Goal: Task Accomplishment & Management: Complete application form

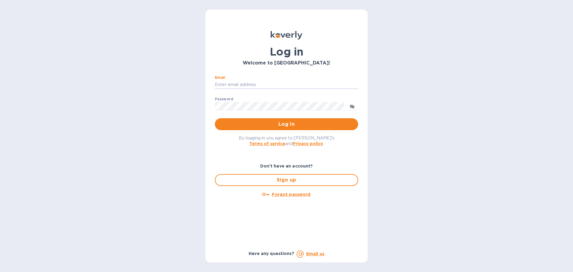
click at [222, 86] on input "Email" at bounding box center [286, 84] width 143 height 9
type input "hbrachrealestate@gmail.com"
click at [215, 118] on button "Log in" at bounding box center [286, 124] width 143 height 12
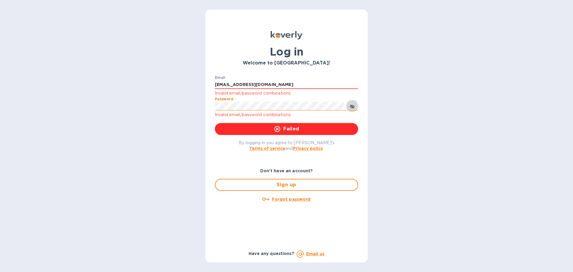
click at [355, 110] on button "toggle password visibility" at bounding box center [352, 106] width 12 height 12
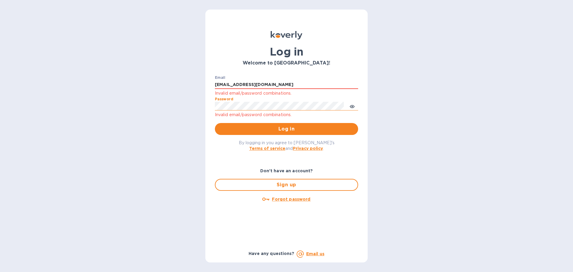
click at [215, 123] on button "Log in" at bounding box center [286, 129] width 143 height 12
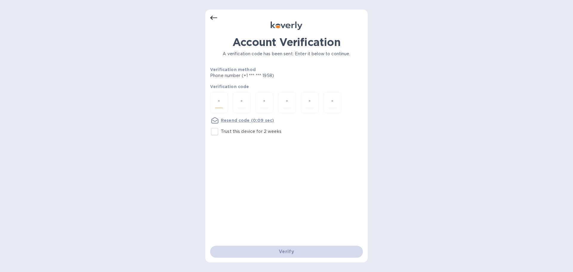
click at [222, 104] on input "number" at bounding box center [219, 102] width 8 height 11
type input "8"
type input "2"
type input "0"
type input "5"
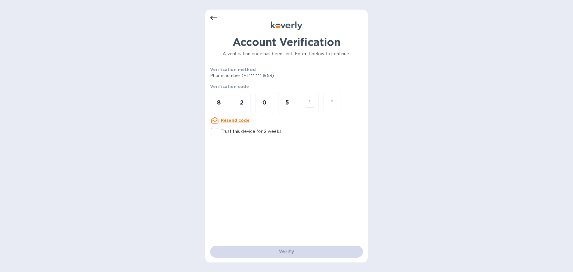
type input "9"
type input "2"
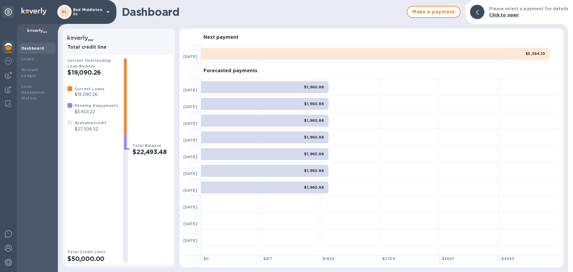
click at [84, 17] on div "BL Bsd Middleton llc" at bounding box center [84, 12] width 54 height 14
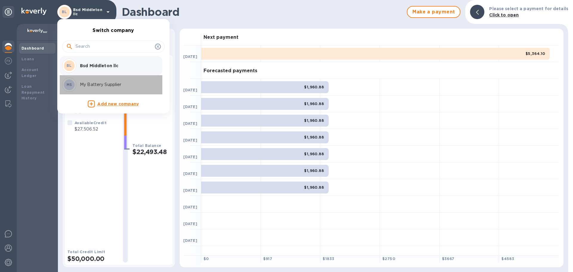
click at [91, 80] on div "MS My Battery Supplier" at bounding box center [108, 85] width 93 height 14
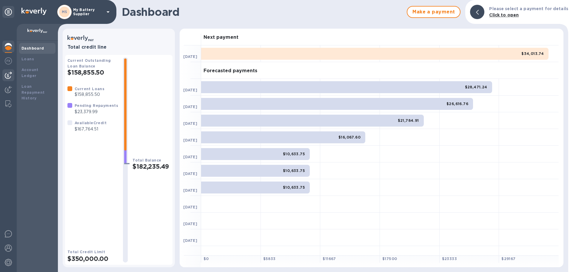
click at [7, 76] on img at bounding box center [8, 75] width 7 height 7
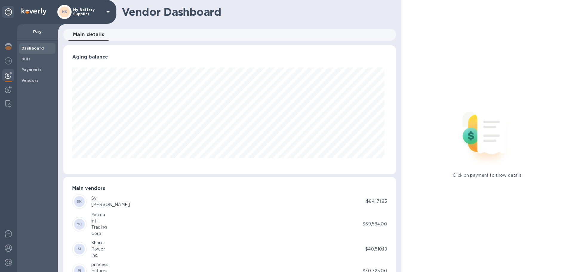
scroll to position [129, 330]
click at [21, 64] on div "Bills" at bounding box center [37, 59] width 36 height 11
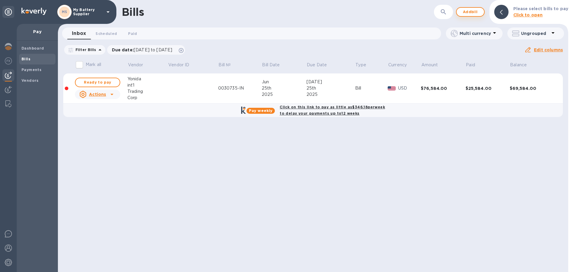
click at [468, 15] on span "Add bill" at bounding box center [471, 11] width 18 height 7
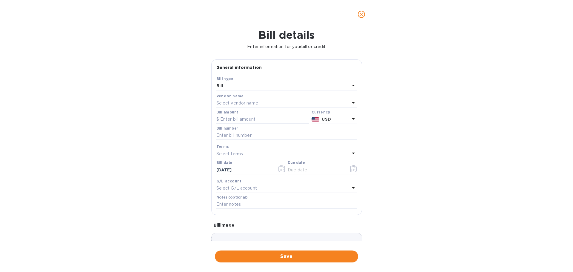
click at [287, 103] on div "Select vendor name" at bounding box center [282, 103] width 133 height 8
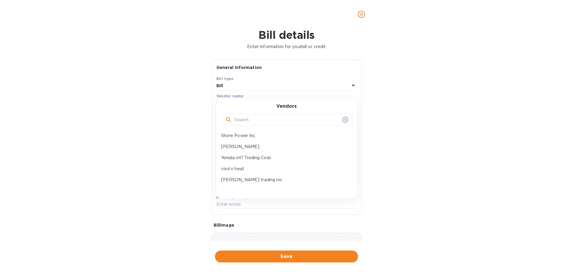
scroll to position [90, 0]
click at [268, 145] on p "Yonida int'l Trading Corp" at bounding box center [284, 147] width 126 height 6
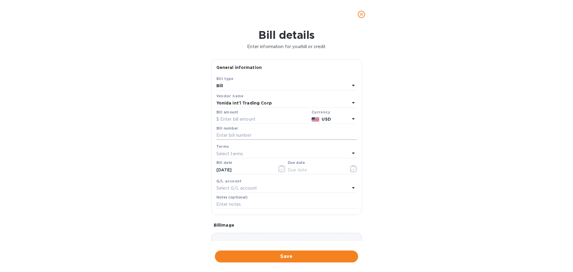
click at [268, 136] on input "text" at bounding box center [286, 135] width 141 height 9
click at [270, 116] on input "text" at bounding box center [262, 119] width 93 height 9
paste input "29,190.4"
type input "29,190.4"
click at [257, 139] on input "text" at bounding box center [286, 135] width 141 height 9
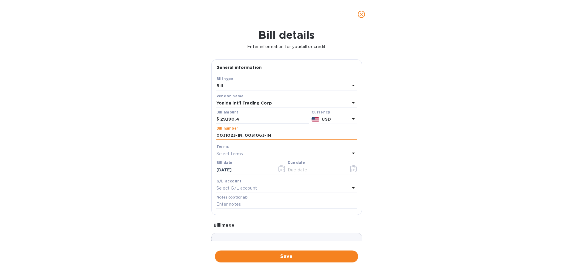
click at [257, 139] on input "0031023-IN, 0031063-IN" at bounding box center [286, 135] width 141 height 9
type input "0031023-IN, 0031063-IN"
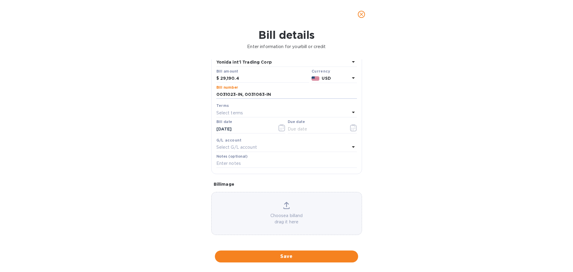
scroll to position [42, 0]
click at [283, 114] on div "Select terms" at bounding box center [282, 111] width 133 height 8
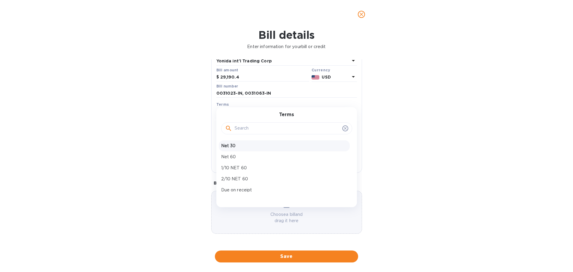
click at [270, 148] on p "Net 30" at bounding box center [284, 146] width 126 height 6
type input "10/17/2025"
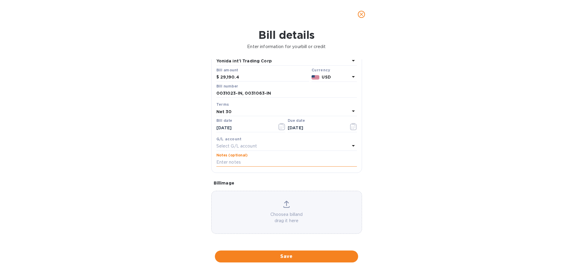
click at [260, 160] on input "text" at bounding box center [286, 162] width 141 height 9
paste input "0031023-IN, 0031063-IN"
type input "0031023-IN, 0031063-IN"
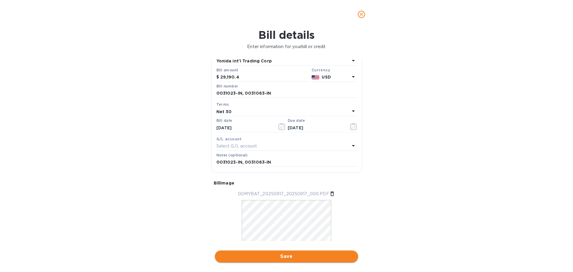
click at [297, 255] on span "Save" at bounding box center [287, 256] width 134 height 7
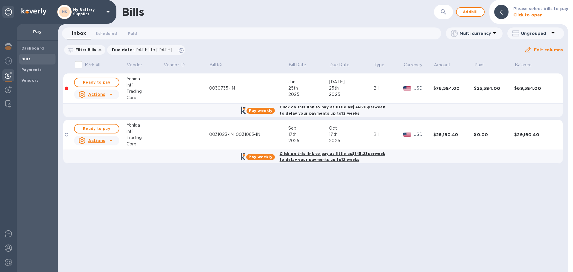
click at [324, 154] on b "Click on this link to pay as little as $145.23 per week to delay your payments …" at bounding box center [333, 156] width 106 height 11
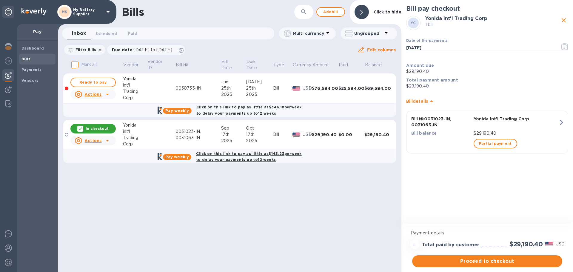
click at [243, 159] on b "Click on this link to pay as little as $145.23 per week to delay your payments …" at bounding box center [249, 156] width 106 height 11
click at [462, 262] on span "Proceed to checkout" at bounding box center [487, 261] width 141 height 7
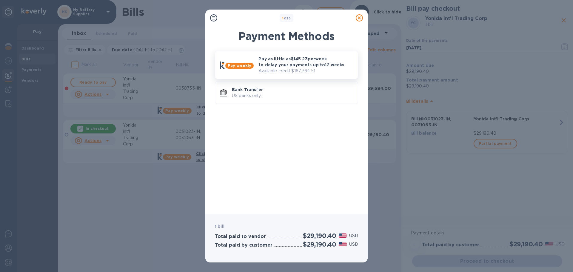
click at [291, 65] on p "Pay as little as $145.23 per week to delay your payments up to 12 weeks" at bounding box center [306, 62] width 95 height 12
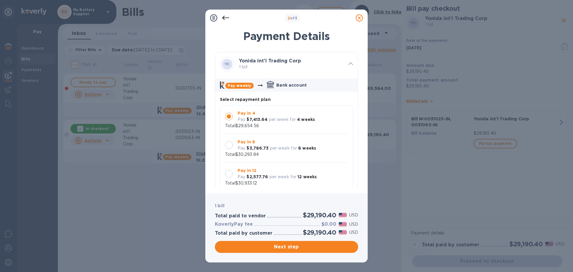
scroll to position [6, 0]
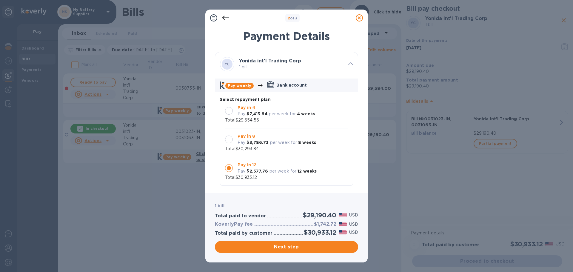
click at [283, 144] on p "per week for" at bounding box center [283, 142] width 27 height 6
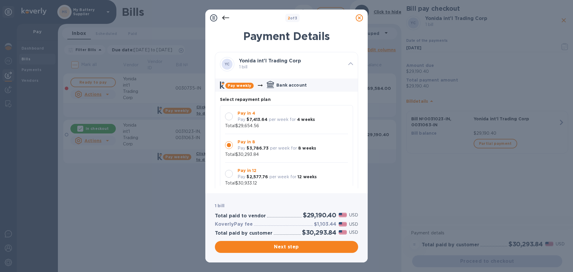
click at [276, 178] on p "per week for" at bounding box center [283, 177] width 27 height 6
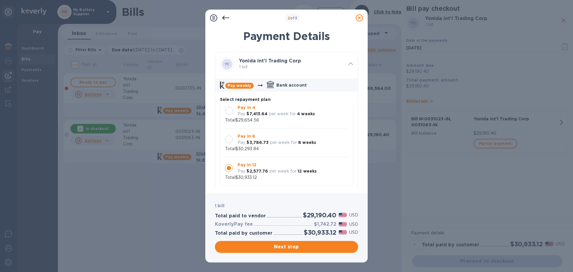
click at [273, 143] on p "per week for" at bounding box center [283, 142] width 27 height 6
click at [276, 167] on p "Pay in 12" at bounding box center [277, 165] width 79 height 6
click at [275, 145] on p "per week for" at bounding box center [283, 142] width 27 height 6
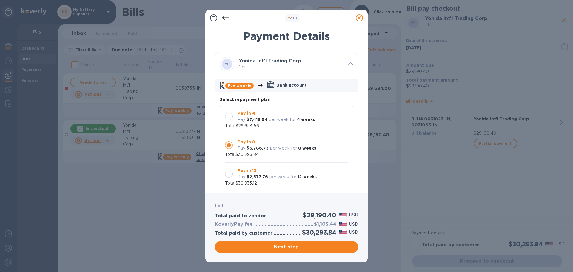
click at [279, 179] on p "per week for" at bounding box center [283, 177] width 27 height 6
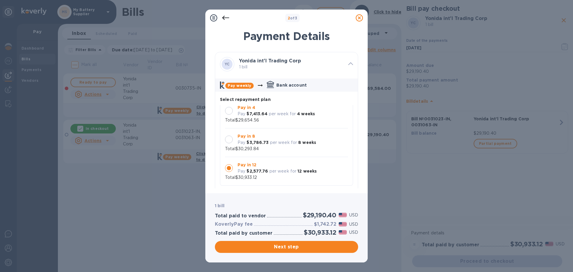
click at [272, 121] on div "Pay in 4 Pay $7,413.64 per week for 4 weeks Total $29,654.56" at bounding box center [286, 113] width 123 height 19
click at [267, 168] on p "Pay in 12" at bounding box center [277, 165] width 79 height 6
click at [272, 140] on p "per week for" at bounding box center [283, 142] width 27 height 6
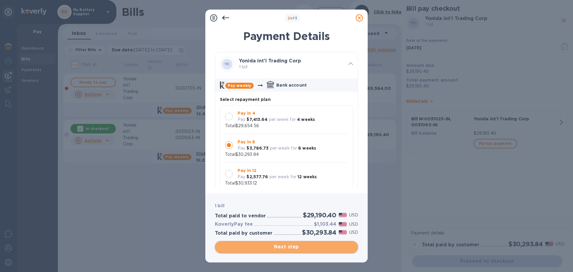
click at [283, 248] on span "Next step" at bounding box center [287, 246] width 134 height 7
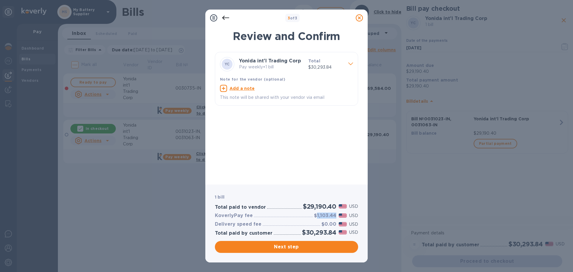
drag, startPoint x: 316, startPoint y: 215, endPoint x: 336, endPoint y: 215, distance: 20.3
click at [336, 215] on h3 "$1,103.44" at bounding box center [325, 216] width 22 height 6
copy h3 "1,103.44"
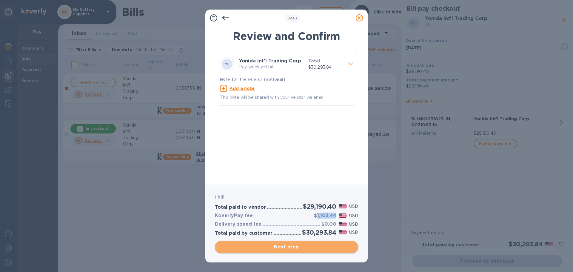
click at [292, 248] on span "Next step" at bounding box center [287, 246] width 134 height 7
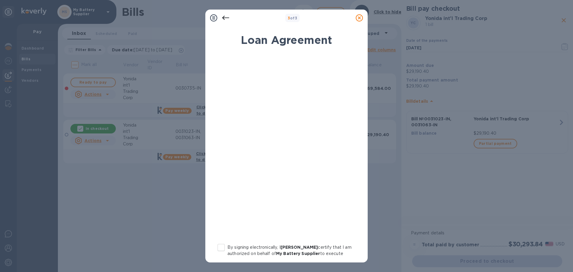
click at [219, 248] on input "By signing electronically, I Hershel Brach certify that I am authorized on beha…" at bounding box center [221, 247] width 13 height 13
checkbox input "true"
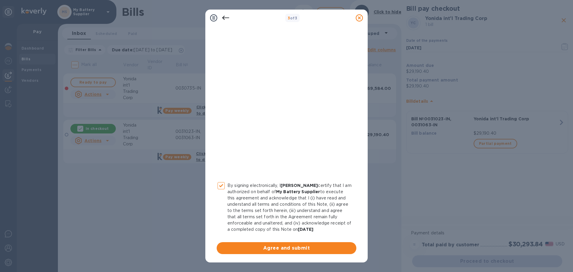
click at [221, 246] on button "Agree and submit" at bounding box center [287, 248] width 140 height 12
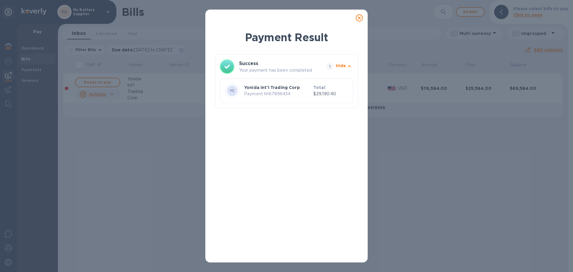
click at [360, 19] on icon at bounding box center [359, 17] width 7 height 7
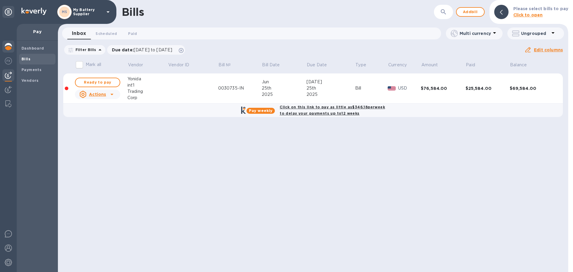
click at [10, 43] on img at bounding box center [8, 46] width 7 height 7
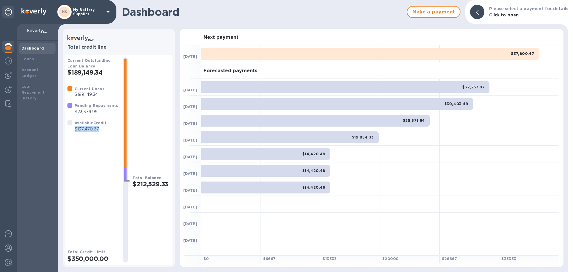
drag, startPoint x: 105, startPoint y: 136, endPoint x: 73, endPoint y: 130, distance: 32.2
click at [73, 130] on div "Current Loans $189,149.34 Pending Repayments $23,379.99 Available Credit $137,4…" at bounding box center [92, 162] width 51 height 153
copy p "$137,470.67"
